Goal: Information Seeking & Learning: Learn about a topic

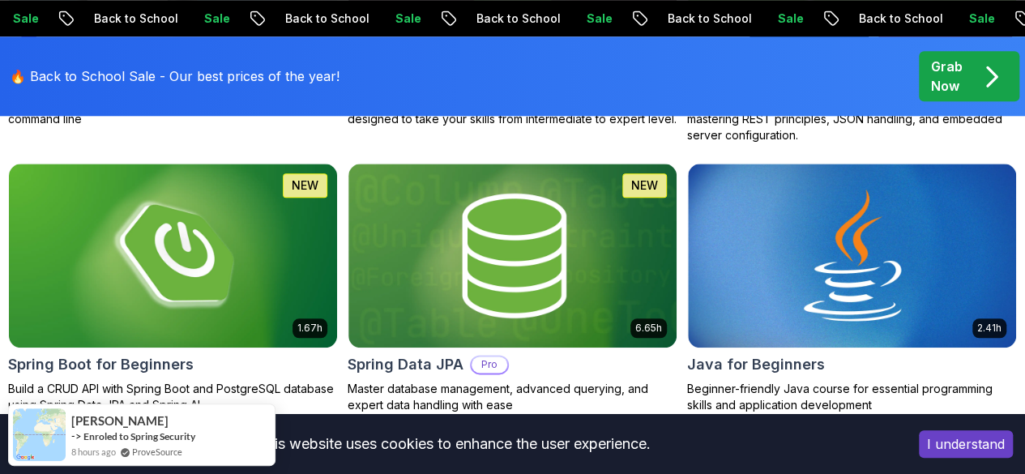
scroll to position [805, 0]
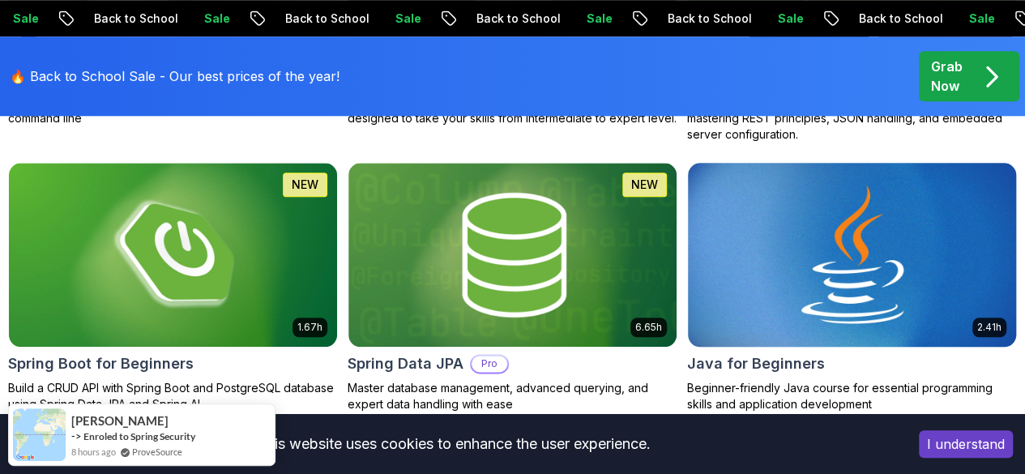
click at [944, 233] on img at bounding box center [852, 254] width 344 height 193
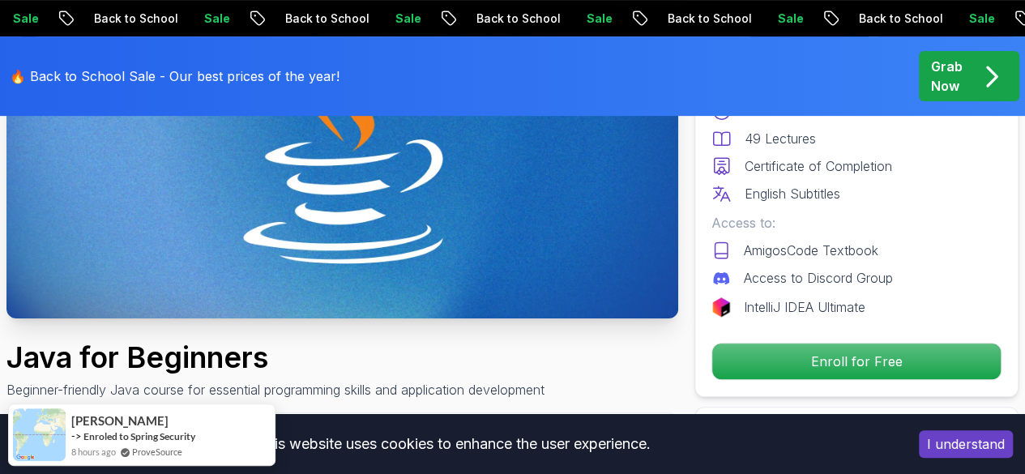
scroll to position [282, 0]
